Goal: Information Seeking & Learning: Learn about a topic

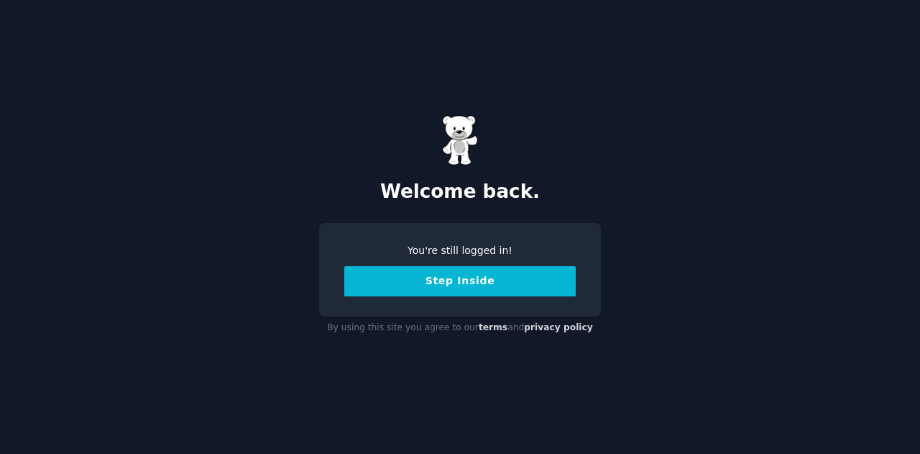
click at [490, 284] on button "Step Inside" at bounding box center [459, 281] width 231 height 30
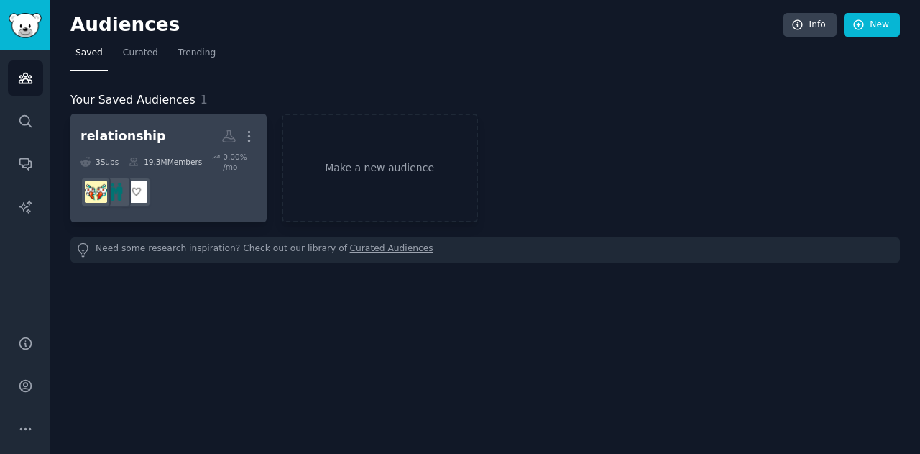
click at [173, 136] on h2 "relationship More" at bounding box center [169, 136] width 176 height 25
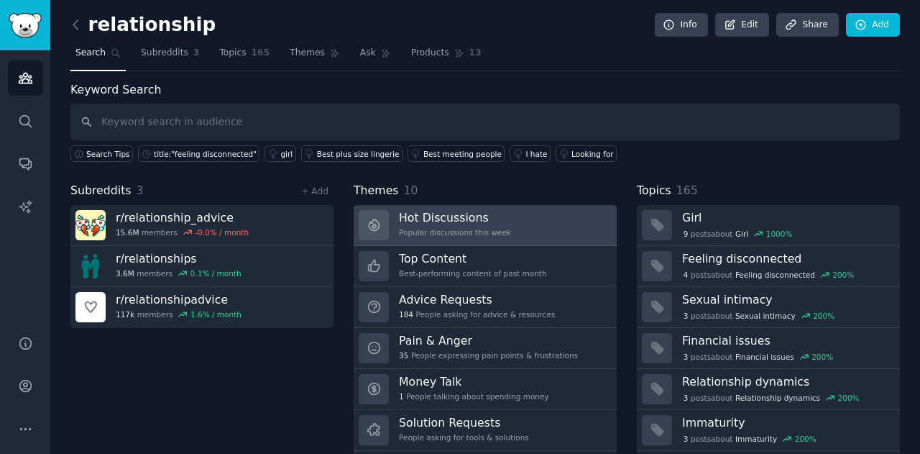
click at [466, 223] on div "Hot Discussions Popular discussions this week" at bounding box center [455, 225] width 112 height 30
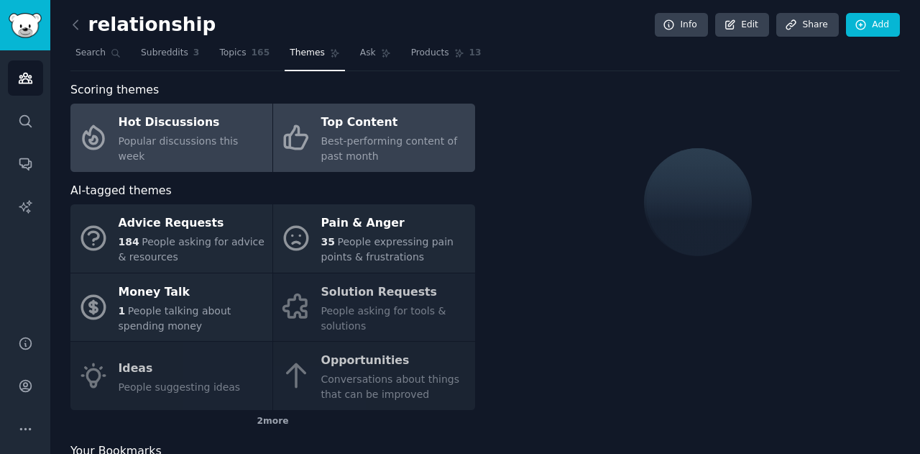
click at [451, 130] on div "Top Content" at bounding box center [394, 122] width 147 height 23
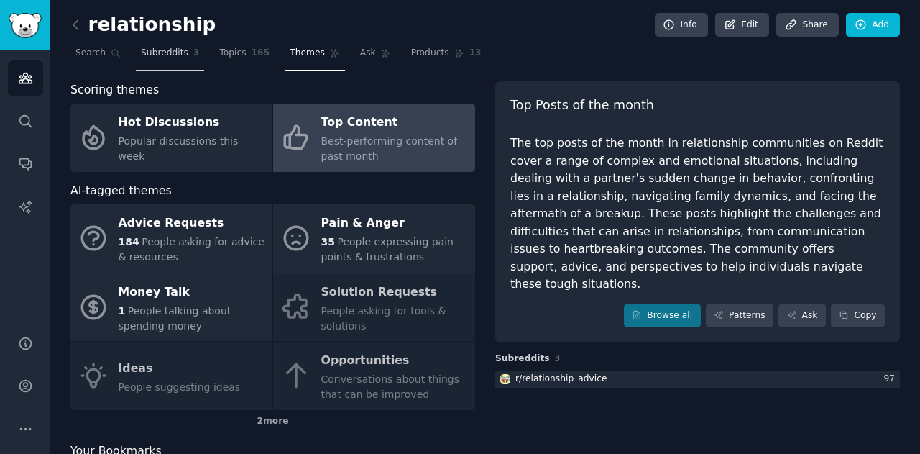
click at [174, 45] on link "Subreddits 3" at bounding box center [170, 56] width 68 height 29
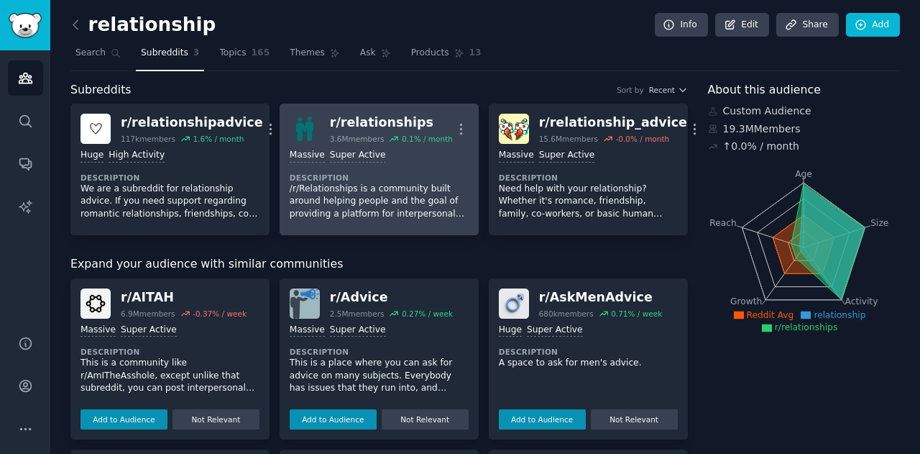
click at [374, 201] on p "/r/Relationships is a community built around helping people and the goal of pro…" at bounding box center [379, 202] width 179 height 38
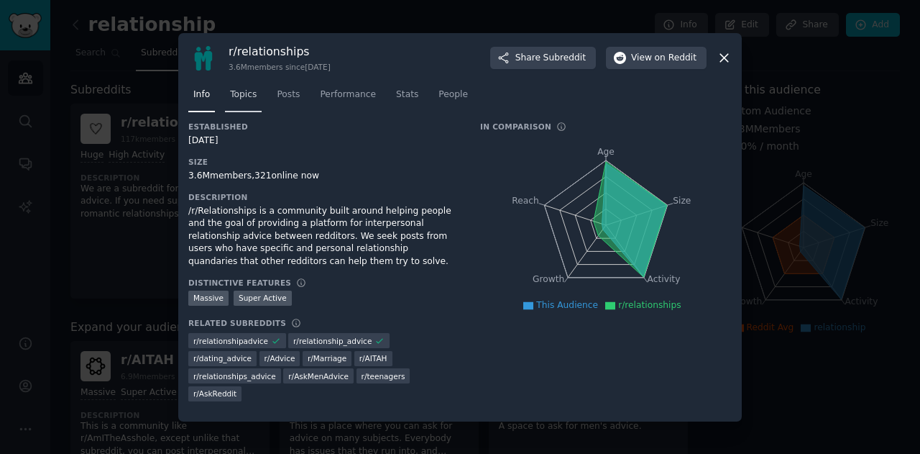
click at [235, 101] on span "Topics" at bounding box center [243, 94] width 27 height 13
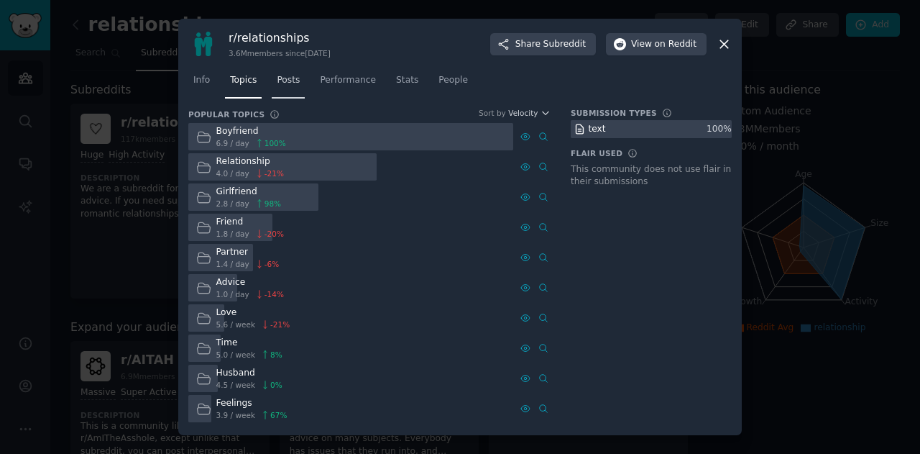
click at [278, 81] on span "Posts" at bounding box center [288, 80] width 23 height 13
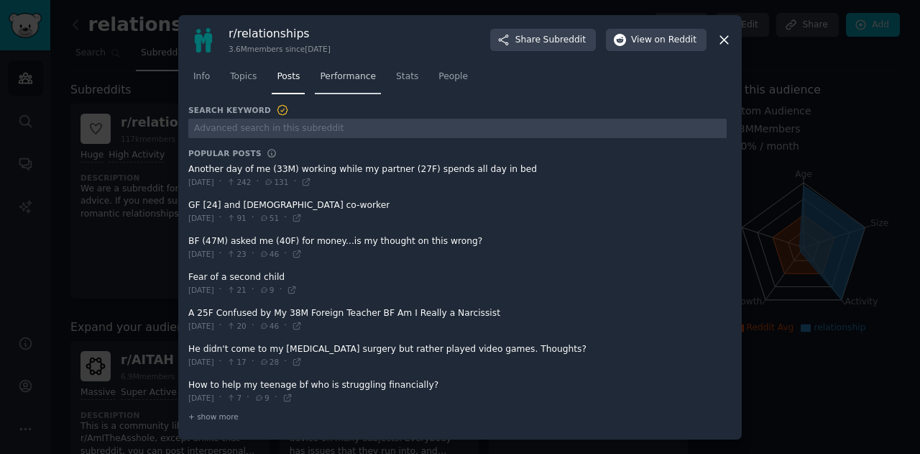
click at [336, 78] on span "Performance" at bounding box center [348, 76] width 56 height 13
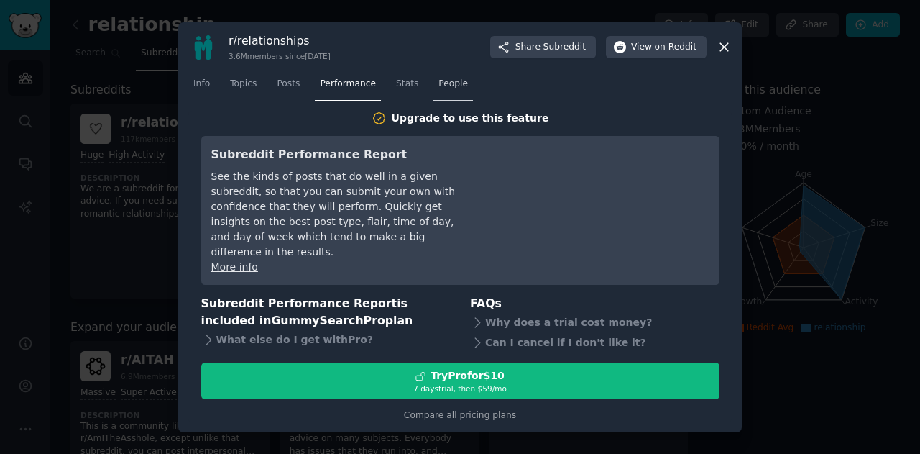
click at [441, 91] on span "People" at bounding box center [452, 84] width 29 height 13
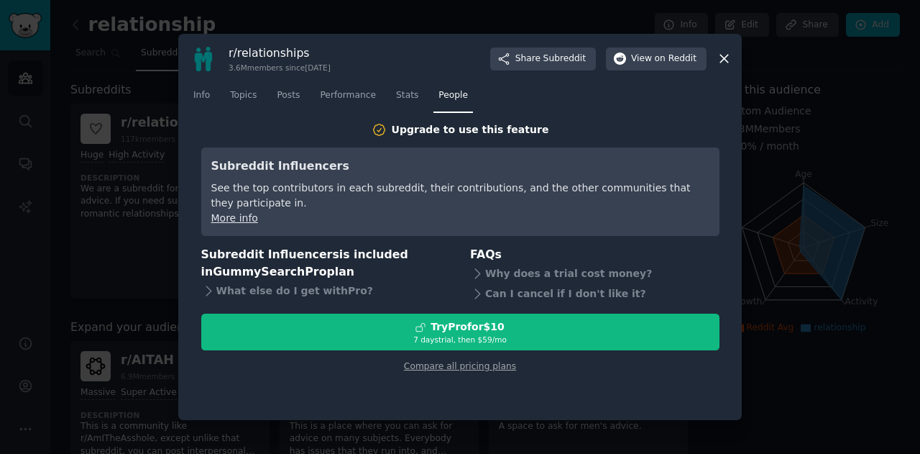
click at [727, 54] on icon at bounding box center [724, 58] width 15 height 15
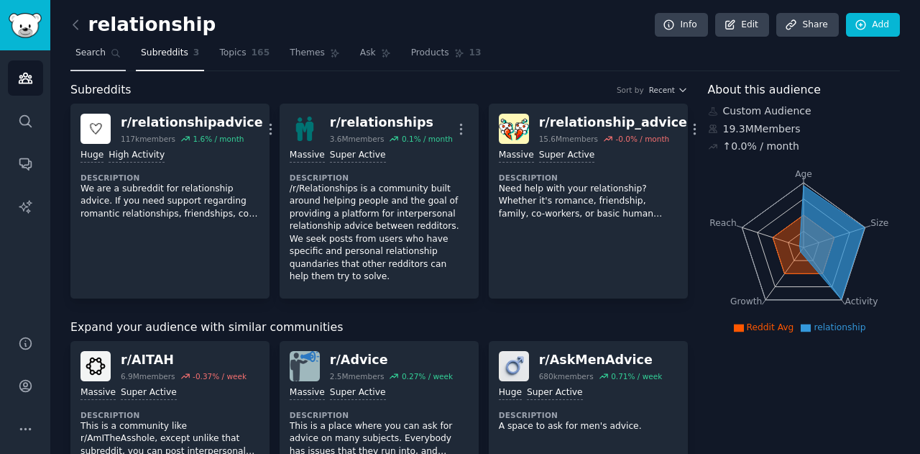
click at [100, 57] on span "Search" at bounding box center [90, 53] width 30 height 13
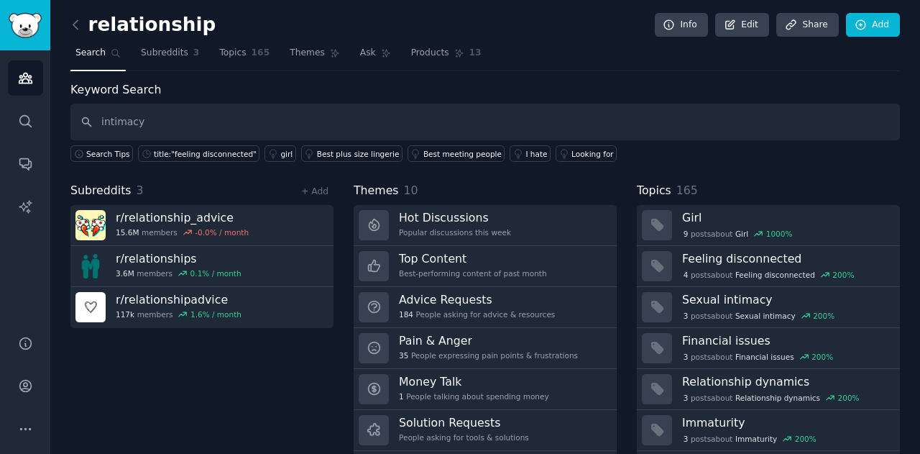
type input "intimacy"
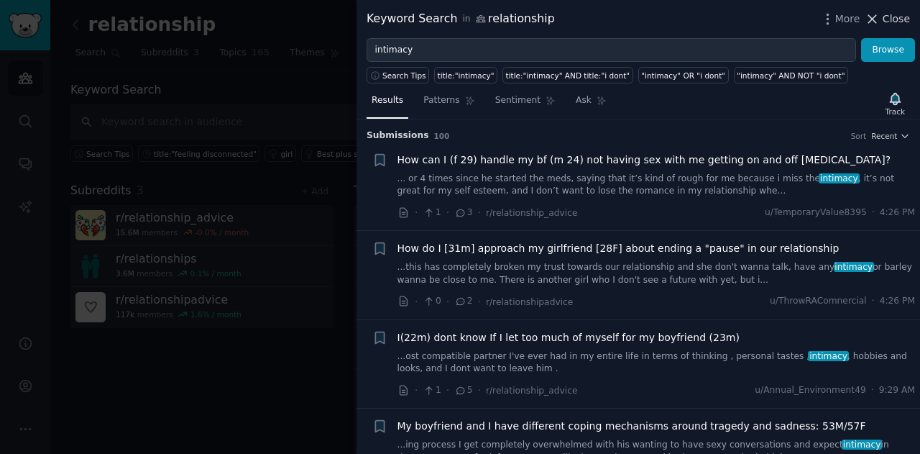
click at [898, 18] on span "Close" at bounding box center [896, 19] width 27 height 15
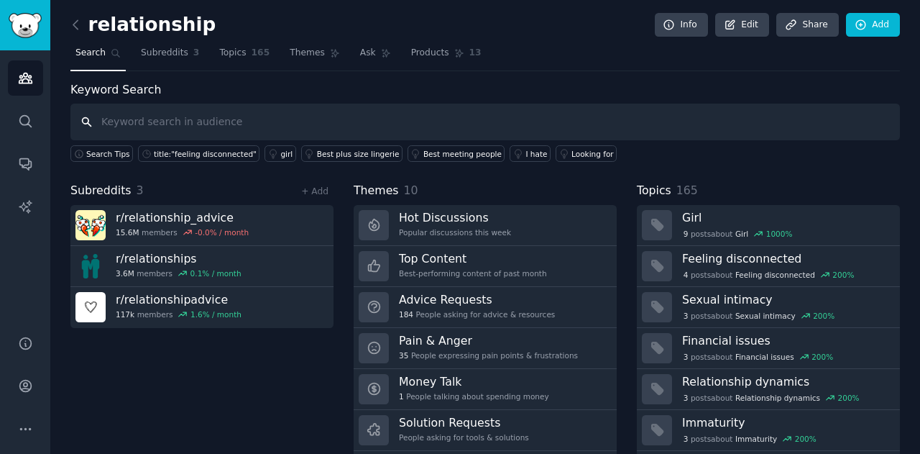
click at [170, 116] on input "text" at bounding box center [484, 122] width 829 height 37
type input "relationships"
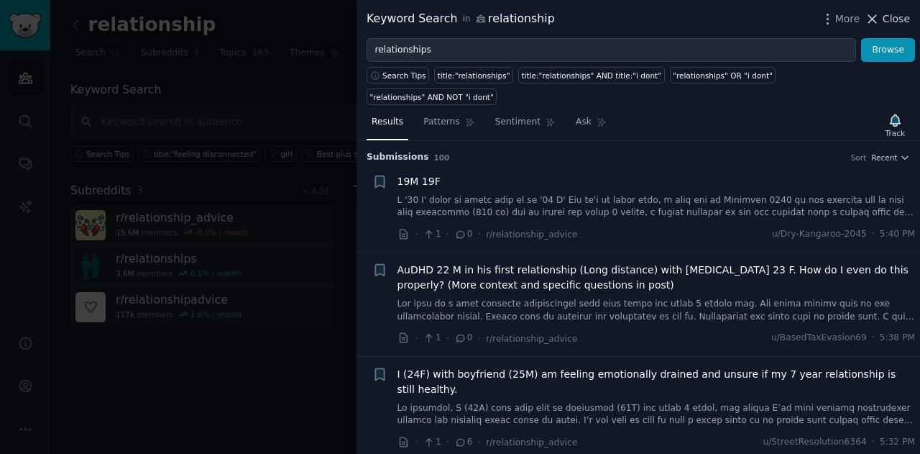
click at [896, 24] on span "Close" at bounding box center [896, 19] width 27 height 15
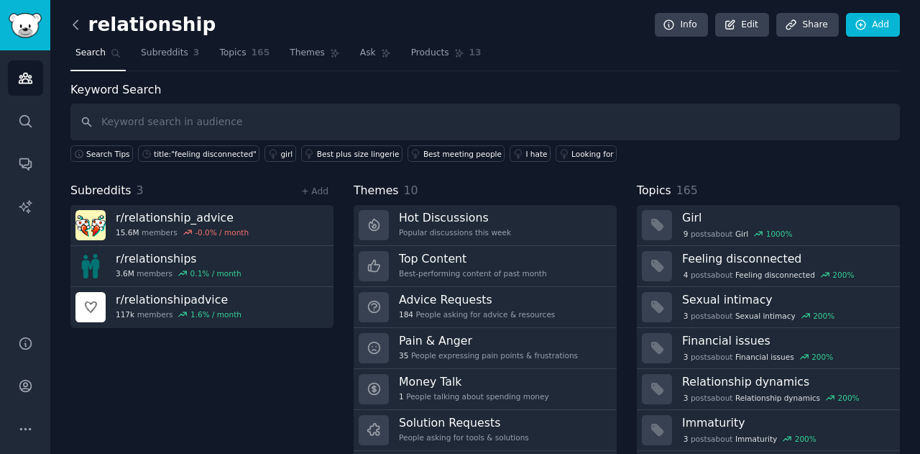
click at [76, 31] on icon at bounding box center [75, 24] width 15 height 15
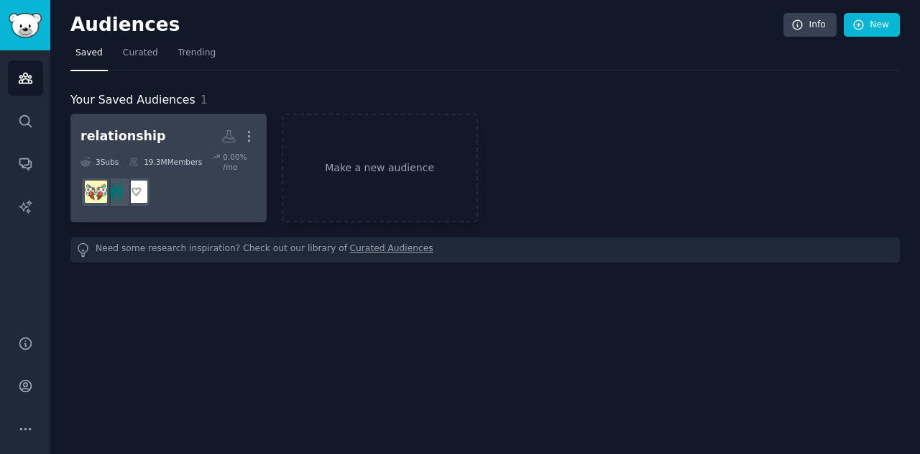
click at [260, 134] on link "relationship More 3 Sub s 19.3M Members 0.00 % /mo" at bounding box center [168, 168] width 196 height 109
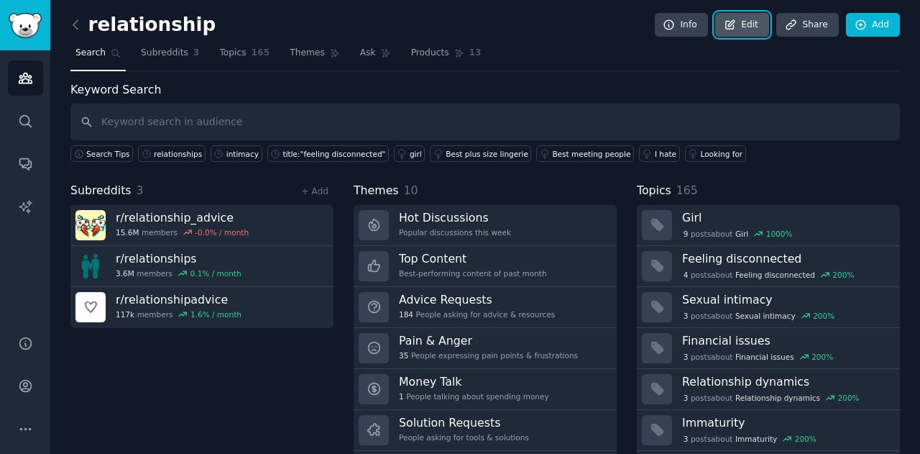
click at [742, 22] on link "Edit" at bounding box center [742, 25] width 54 height 24
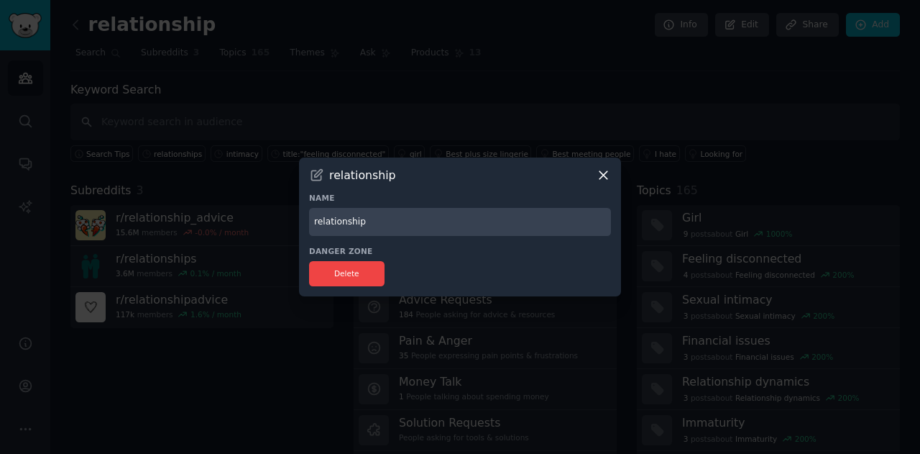
click at [607, 180] on icon at bounding box center [603, 174] width 15 height 15
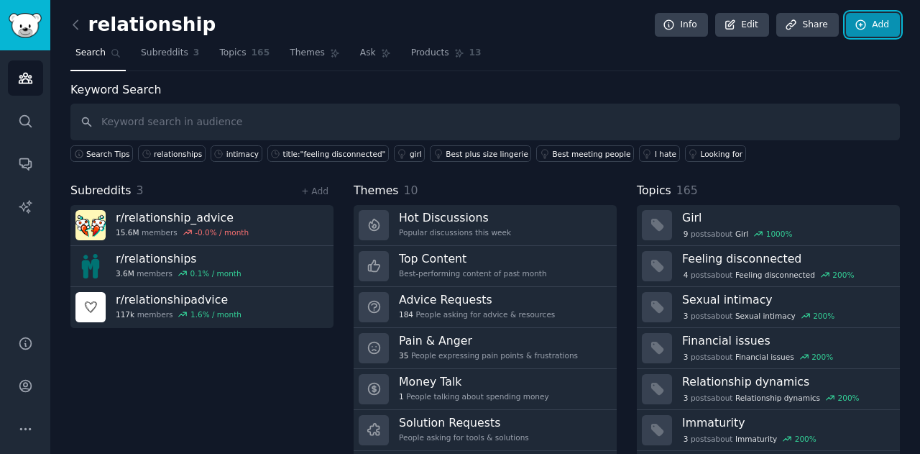
click at [868, 24] on link "Add" at bounding box center [873, 25] width 54 height 24
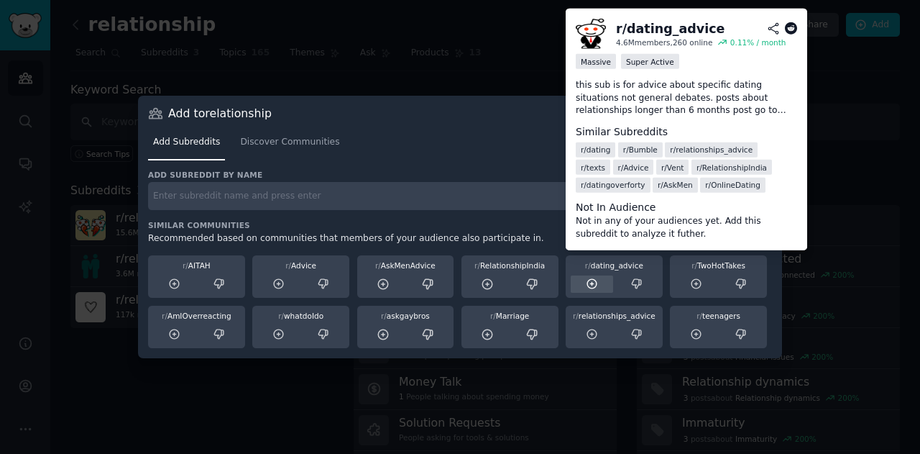
click at [593, 288] on icon at bounding box center [591, 283] width 9 height 9
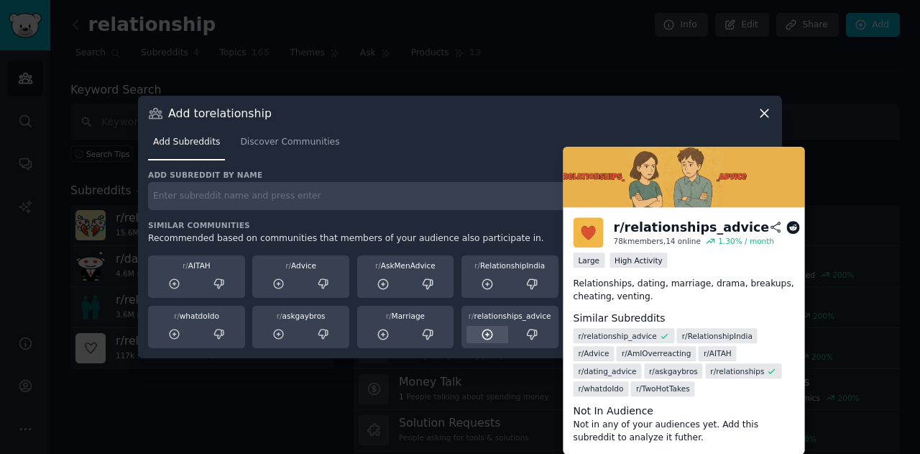
click at [486, 334] on icon at bounding box center [487, 333] width 9 height 9
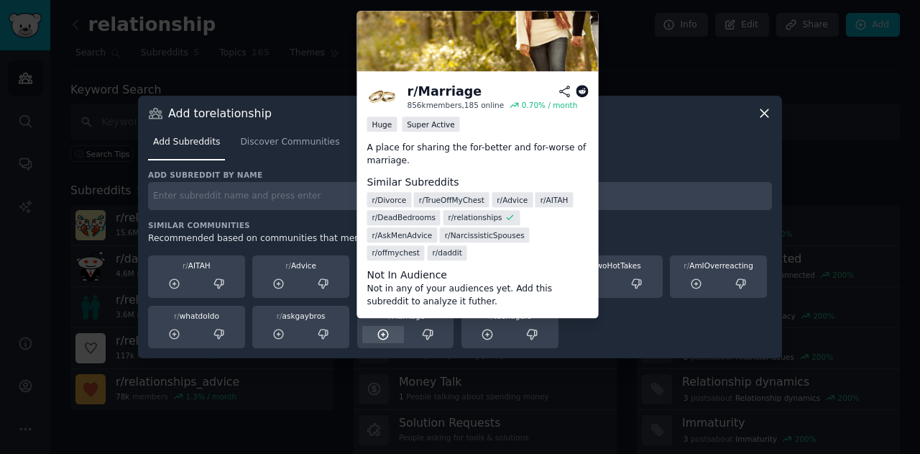
click at [382, 339] on icon at bounding box center [382, 333] width 9 height 9
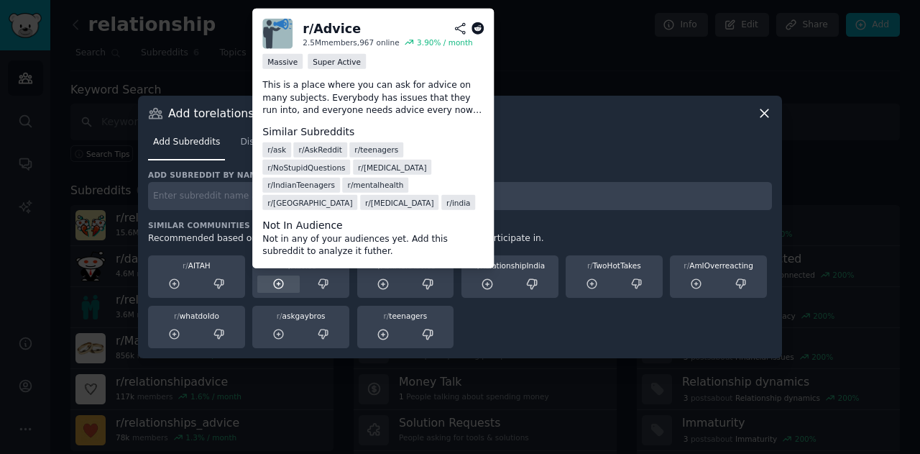
click at [275, 282] on icon at bounding box center [278, 283] width 13 height 13
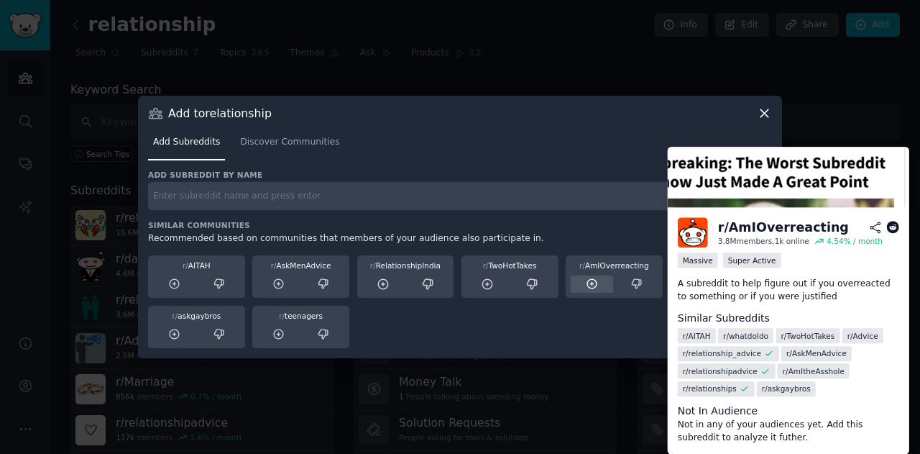
click at [579, 290] on div at bounding box center [592, 284] width 42 height 18
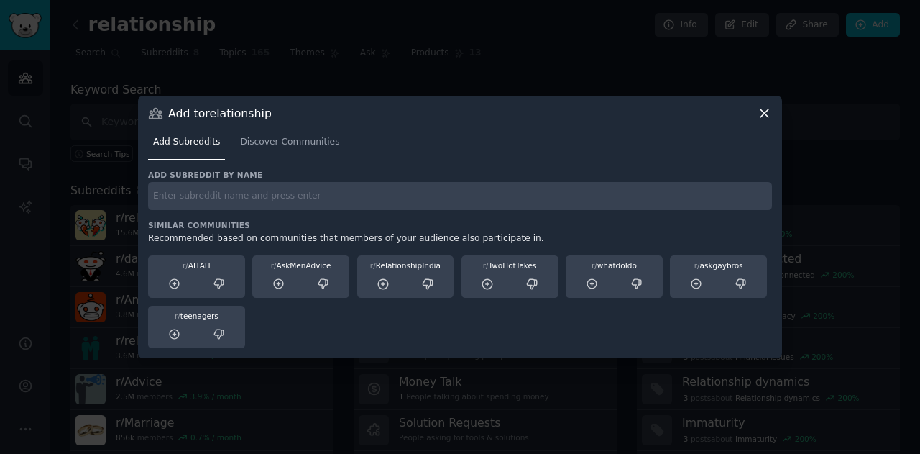
click at [760, 117] on icon at bounding box center [764, 113] width 15 height 15
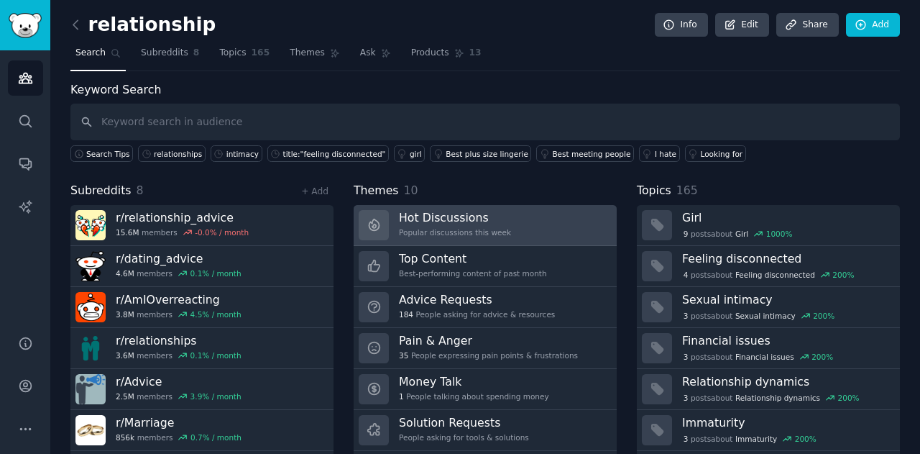
click at [495, 206] on link "Hot Discussions Popular discussions this week" at bounding box center [485, 225] width 263 height 41
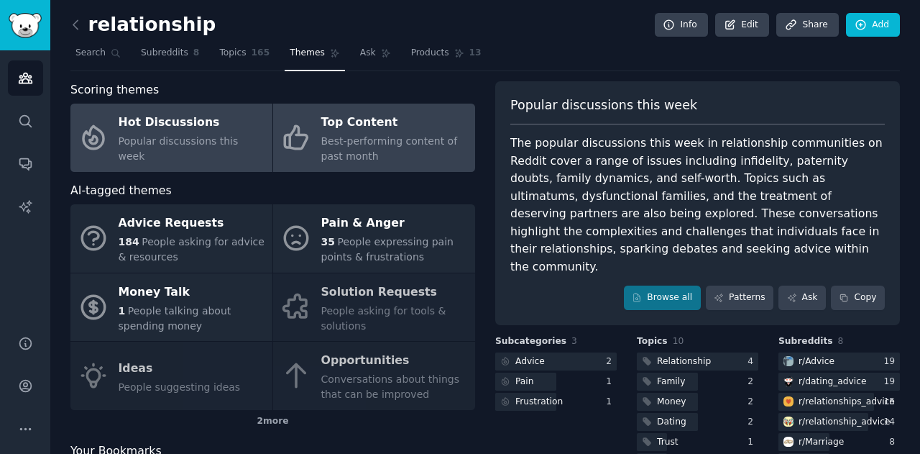
click at [408, 166] on link "Top Content Best-performing content of past month" at bounding box center [374, 138] width 202 height 68
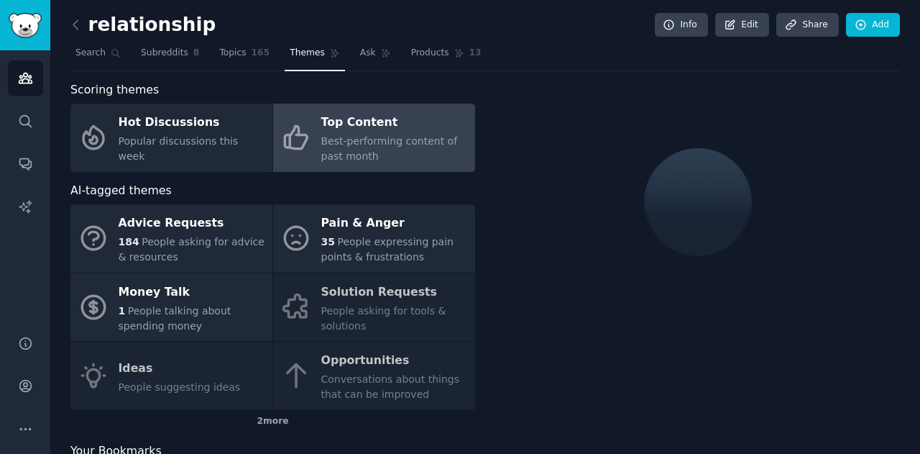
scroll to position [53, 0]
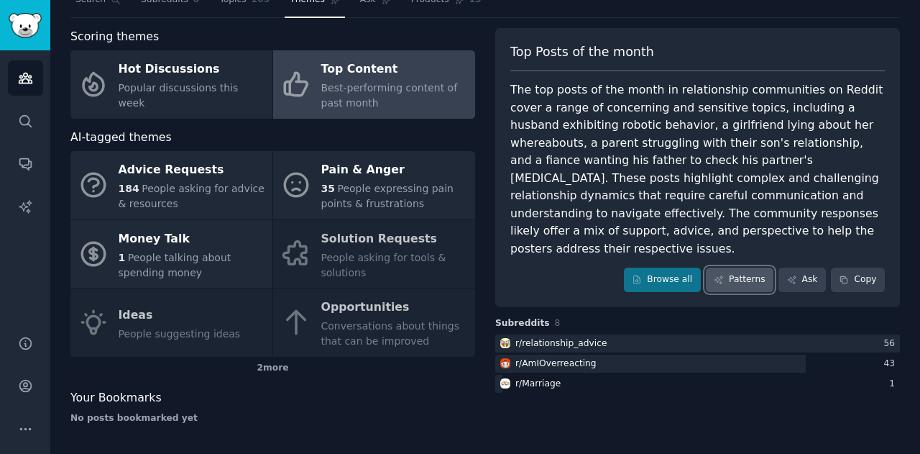
click at [741, 267] on link "Patterns" at bounding box center [740, 279] width 68 height 24
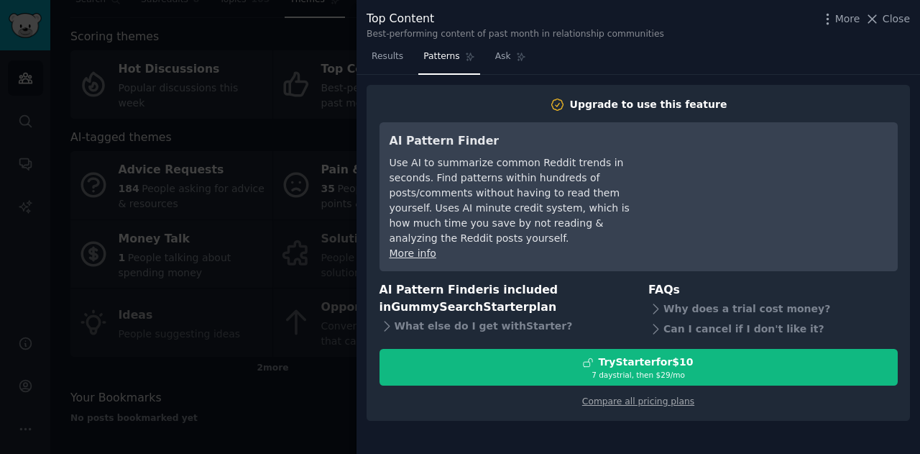
click at [741, 257] on div "Top Content Best-performing content of past month in relationship communities M…" at bounding box center [639, 227] width 564 height 454
click at [897, 14] on span "Close" at bounding box center [896, 19] width 27 height 15
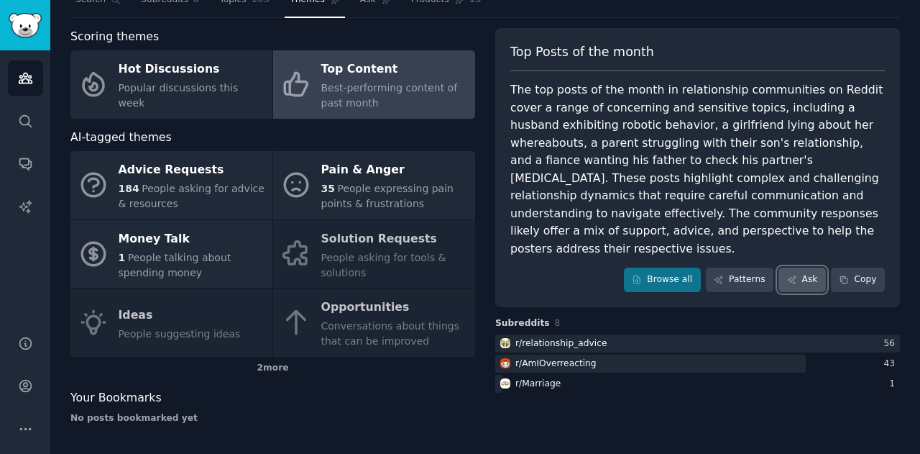
click at [809, 270] on link "Ask" at bounding box center [801, 279] width 47 height 24
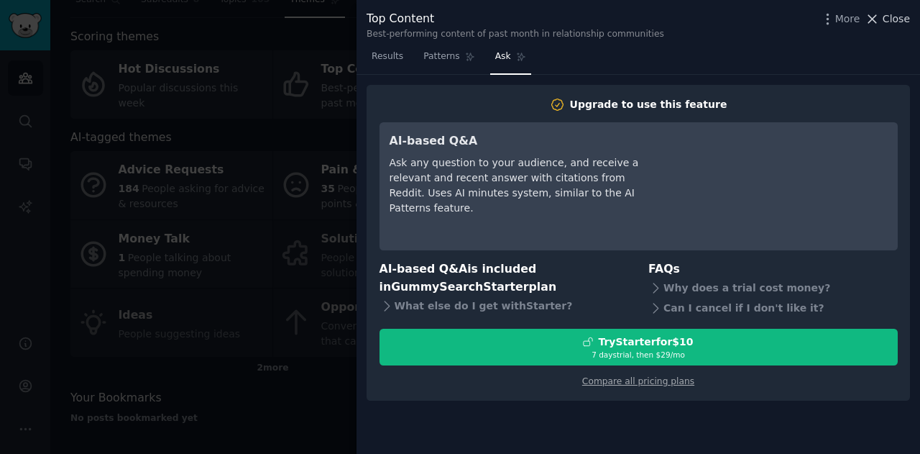
click at [900, 24] on span "Close" at bounding box center [896, 19] width 27 height 15
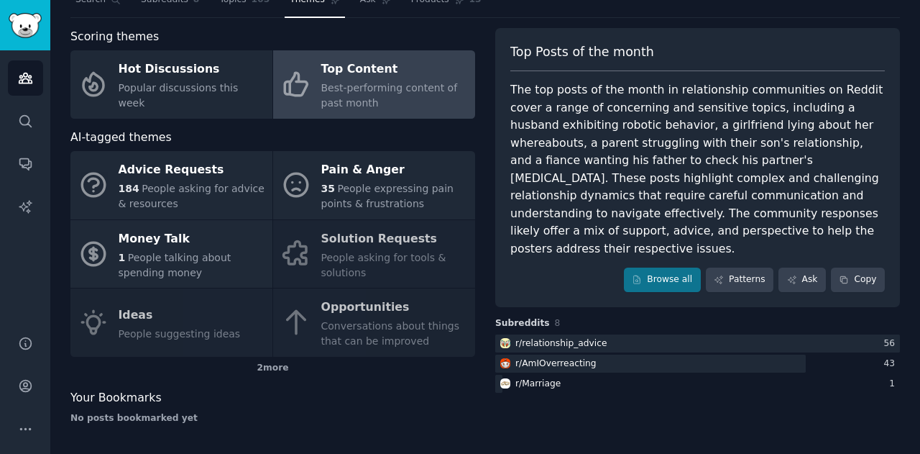
click at [392, 250] on div "Advice Requests 184 People asking for advice & resources Pain & Anger 35 People…" at bounding box center [272, 254] width 405 height 206
click at [411, 222] on div "Advice Requests 184 People asking for advice & resources Pain & Anger 35 People…" at bounding box center [272, 254] width 405 height 206
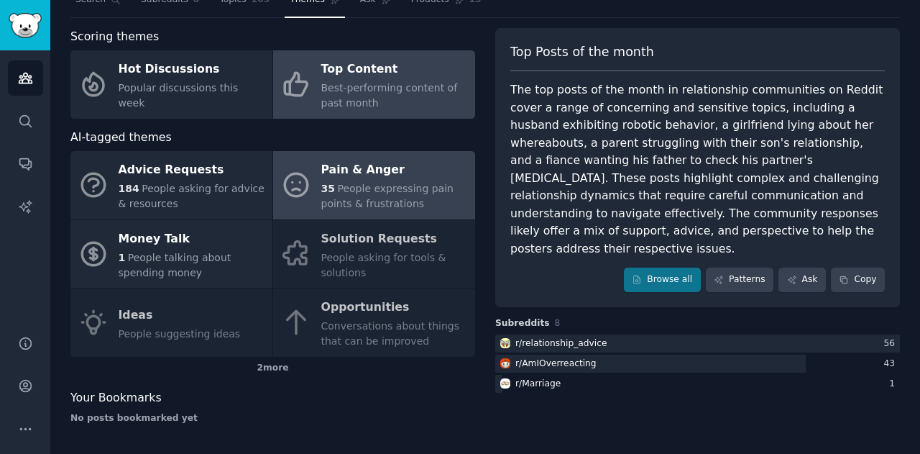
click at [347, 192] on span "People expressing pain points & frustrations" at bounding box center [387, 196] width 132 height 27
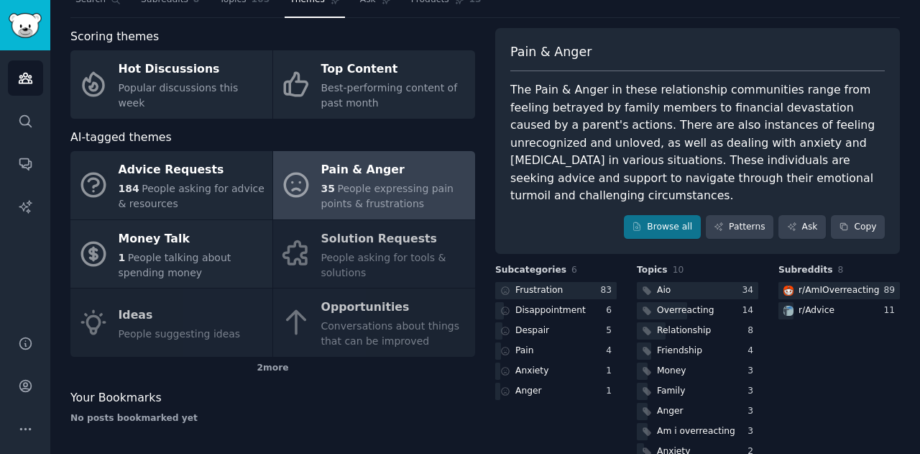
click at [350, 241] on div "Advice Requests 184 People asking for advice & resources Pain & Anger 35 People…" at bounding box center [272, 254] width 405 height 206
click at [348, 318] on div "Advice Requests 184 People asking for advice & resources Pain & Anger 35 People…" at bounding box center [272, 254] width 405 height 206
click at [253, 313] on div "Advice Requests 184 People asking for advice & resources Pain & Anger 35 People…" at bounding box center [272, 254] width 405 height 206
